Goal: Information Seeking & Learning: Learn about a topic

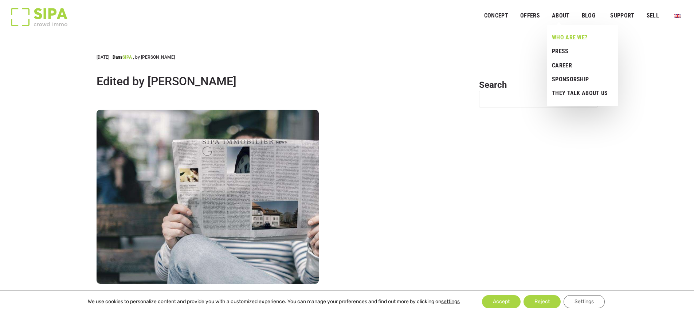
click at [567, 36] on link "Who are we?" at bounding box center [580, 38] width 66 height 14
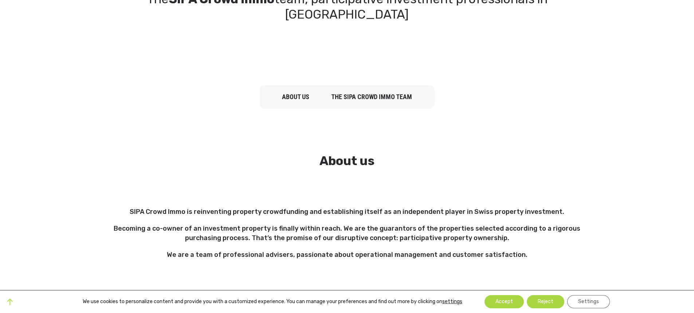
scroll to position [27, 0]
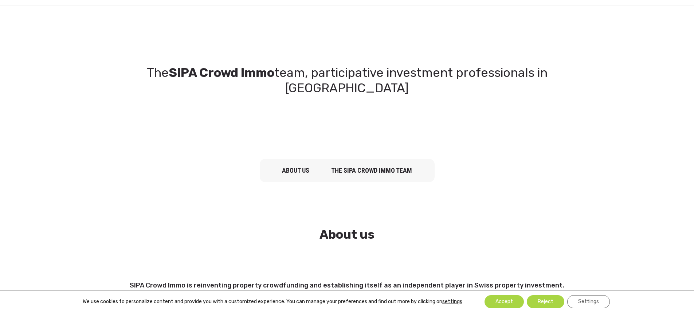
click at [367, 166] on link "The SIPA Crowd Immo team" at bounding box center [371, 170] width 81 height 8
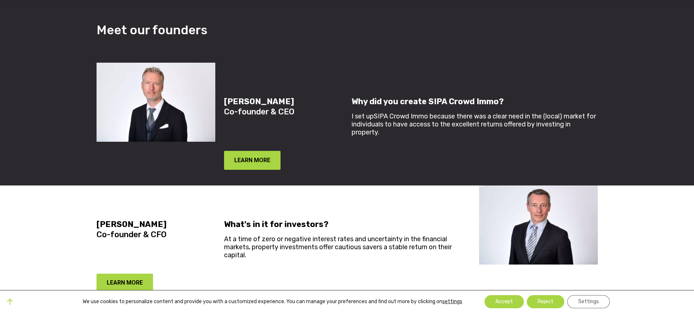
scroll to position [554, 0]
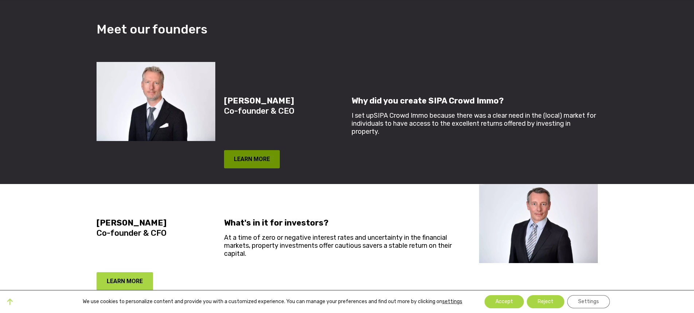
click at [252, 150] on button "LEARN MORE" at bounding box center [252, 159] width 56 height 18
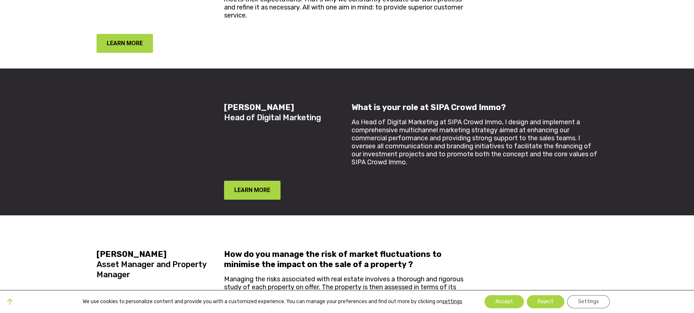
scroll to position [1246, 0]
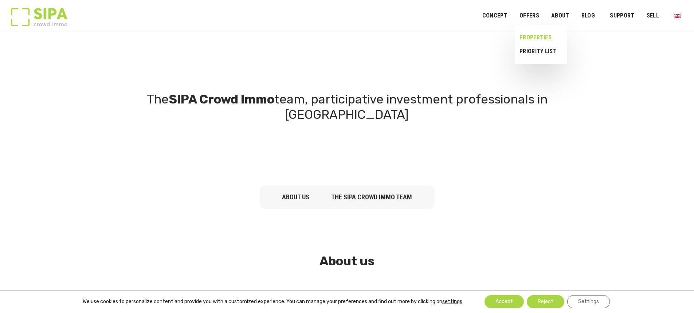
click at [533, 36] on link "Properties" at bounding box center [538, 38] width 47 height 14
